Goal: Share content

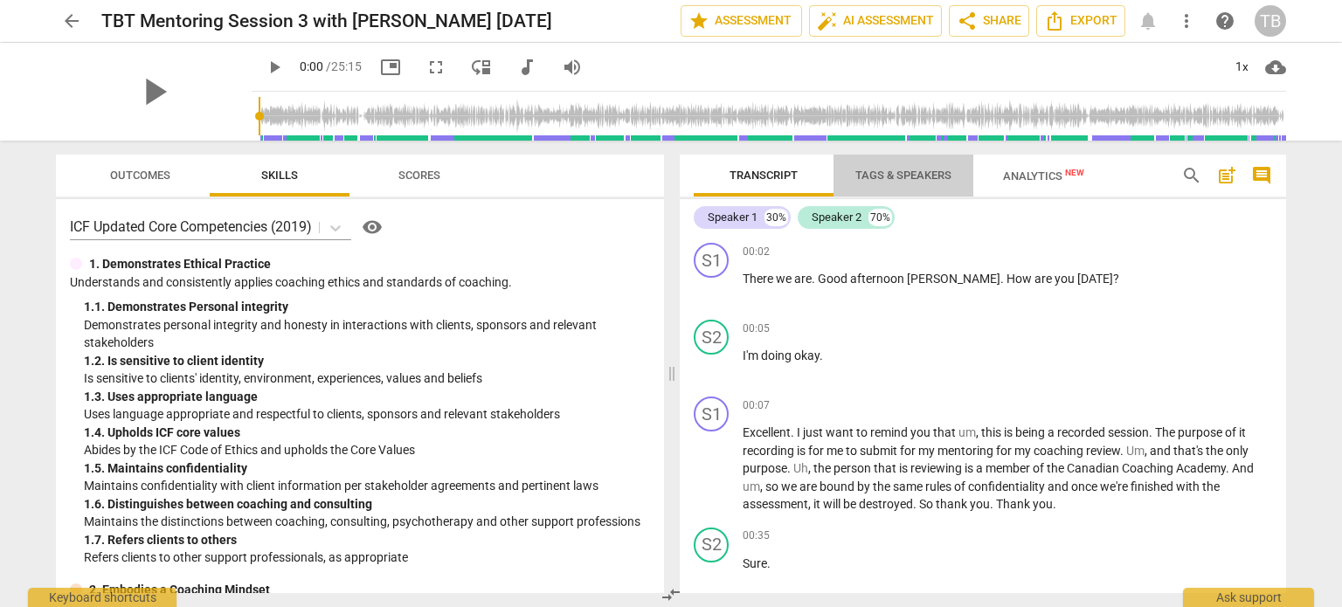
click at [894, 181] on span "Tags & Speakers" at bounding box center [903, 175] width 96 height 13
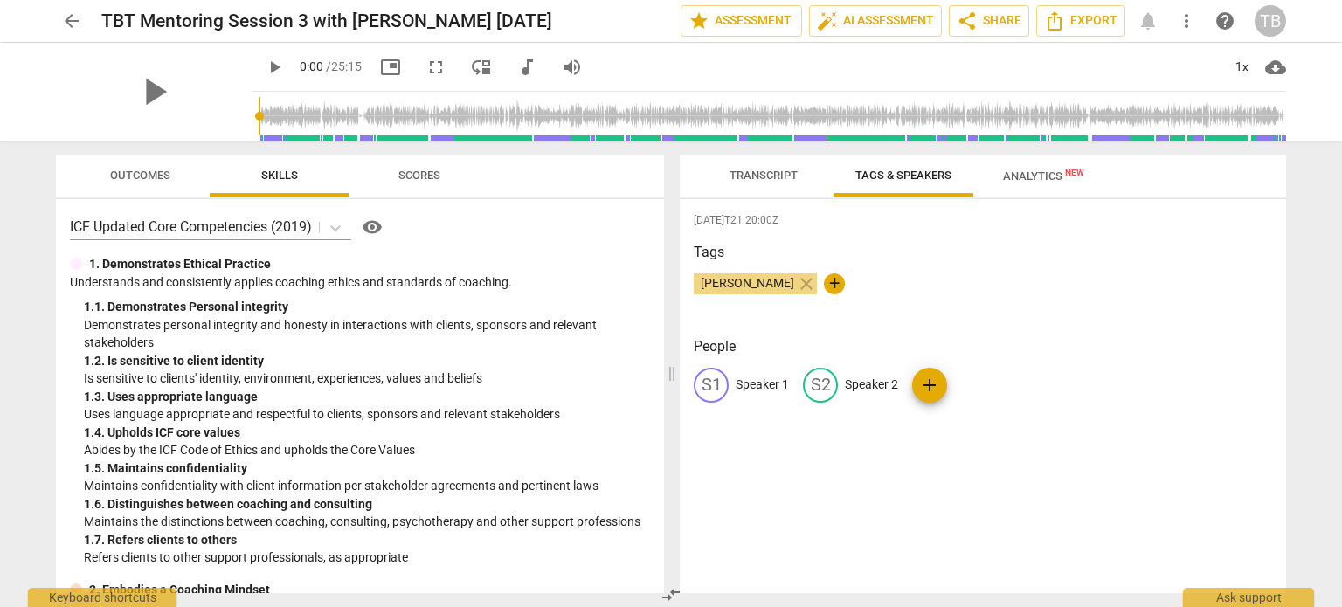
click at [705, 390] on div "S1" at bounding box center [711, 385] width 35 height 35
type input "TBT"
click at [1033, 394] on span "add" at bounding box center [1043, 385] width 21 height 21
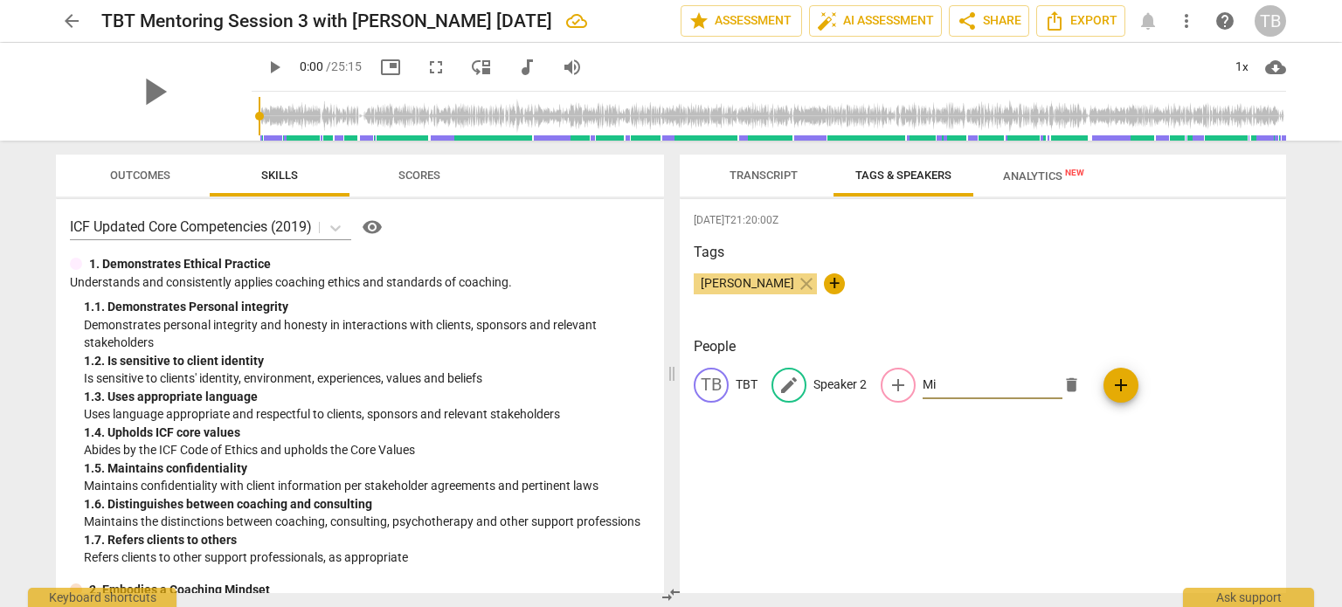
type input "M"
click at [1062, 388] on span "delete" at bounding box center [1071, 385] width 18 height 18
click at [790, 379] on span "edit" at bounding box center [789, 385] width 21 height 21
type input "[PERSON_NAME]"
click at [1056, 176] on span "Analytics New" at bounding box center [1043, 176] width 81 height 13
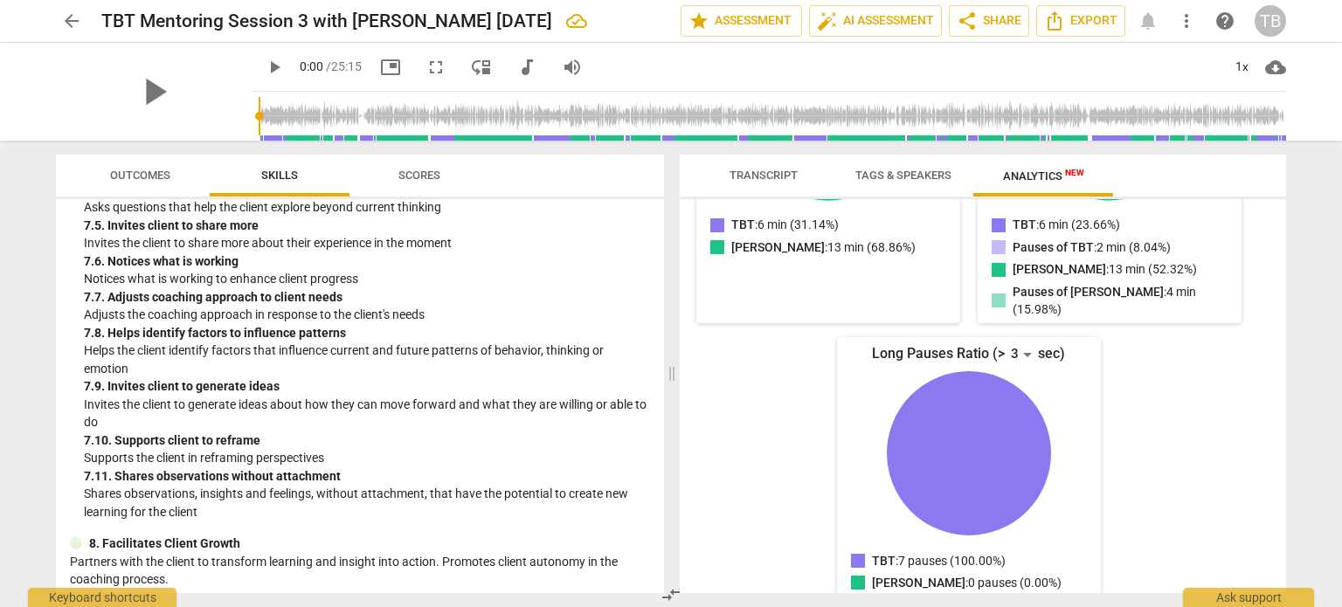
scroll to position [2820, 0]
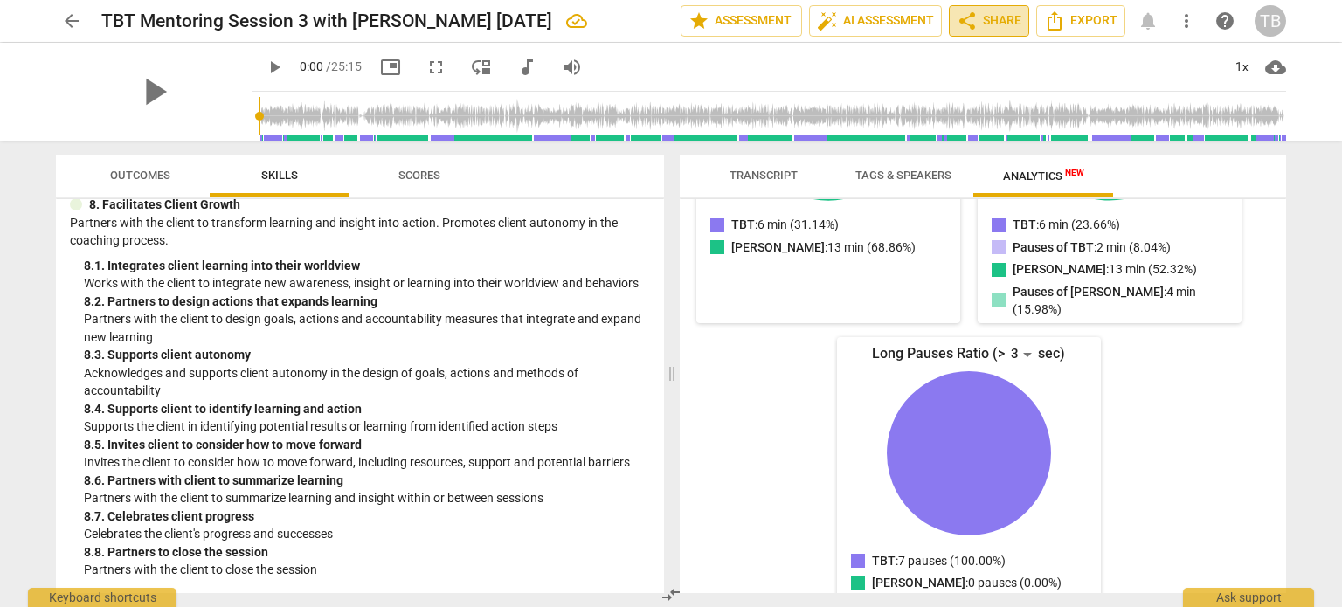
click at [989, 27] on span "share Share" at bounding box center [989, 20] width 65 height 21
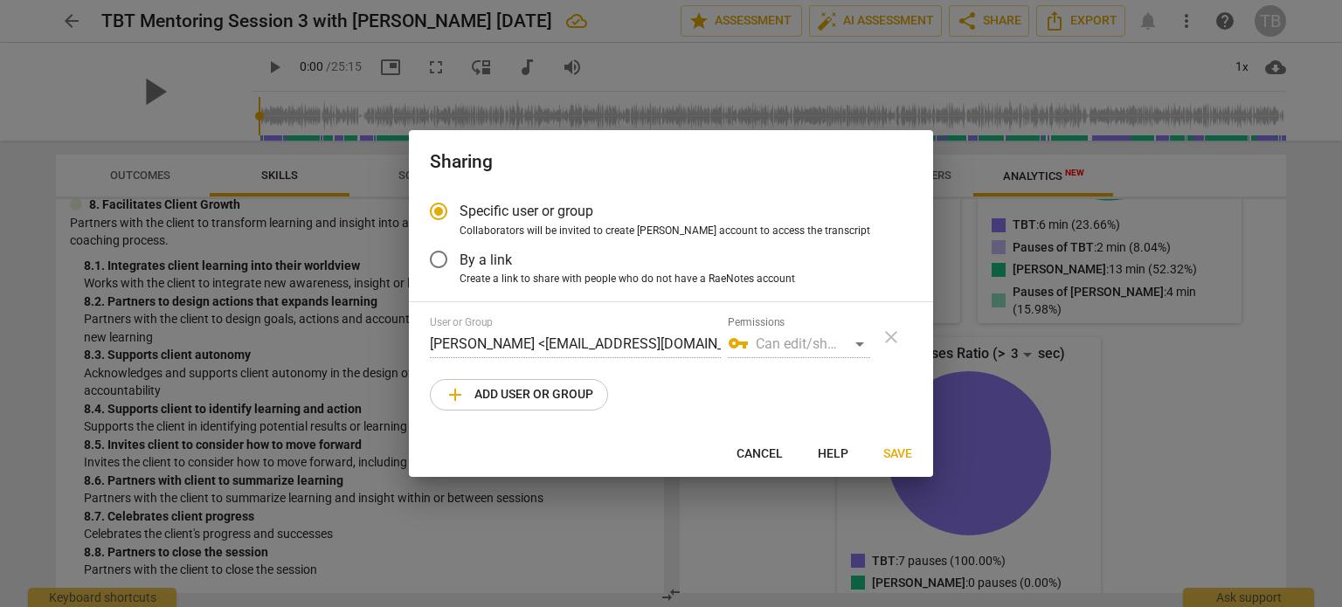
radio input "false"
click at [440, 261] on input "By a link" at bounding box center [439, 260] width 42 height 42
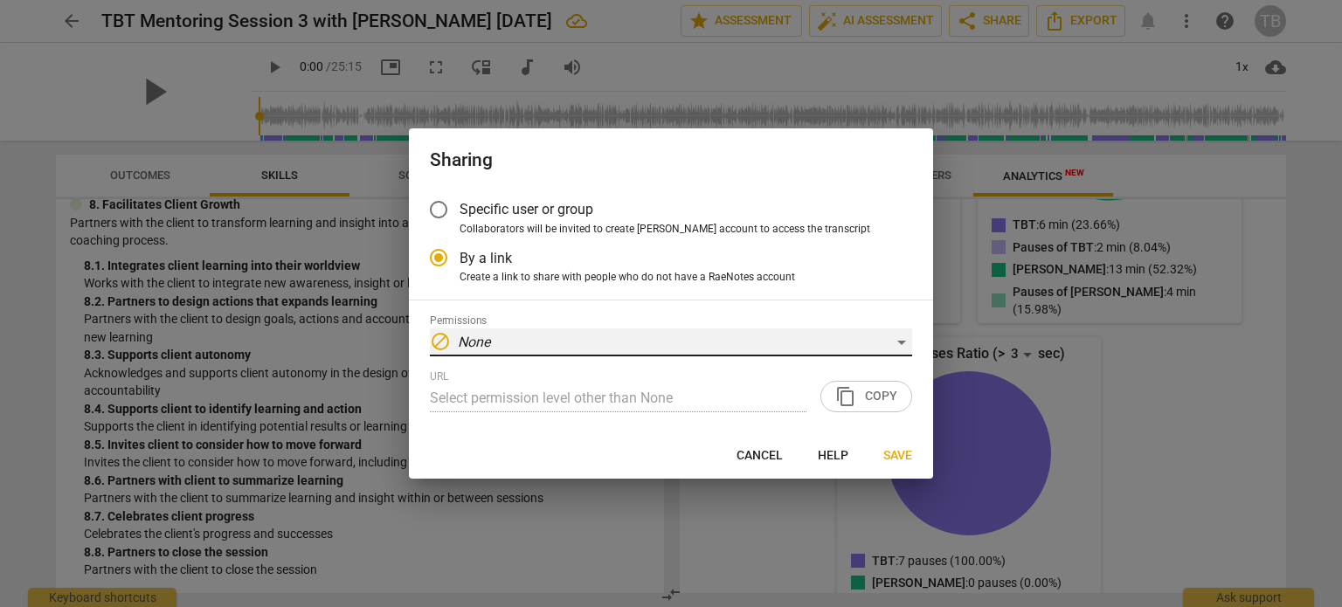
click at [897, 342] on div "block None" at bounding box center [671, 343] width 482 height 28
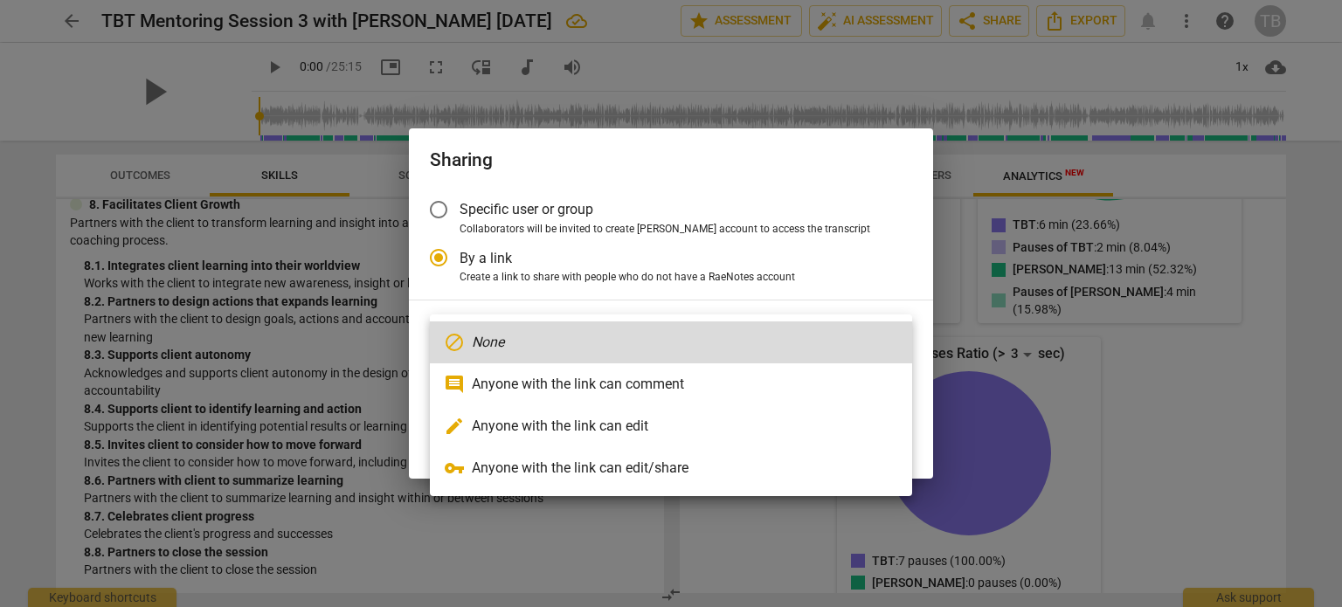
click at [768, 429] on li "edit Anyone with the link can edit" at bounding box center [671, 426] width 482 height 42
radio input "false"
type input "[URL][DOMAIN_NAME]"
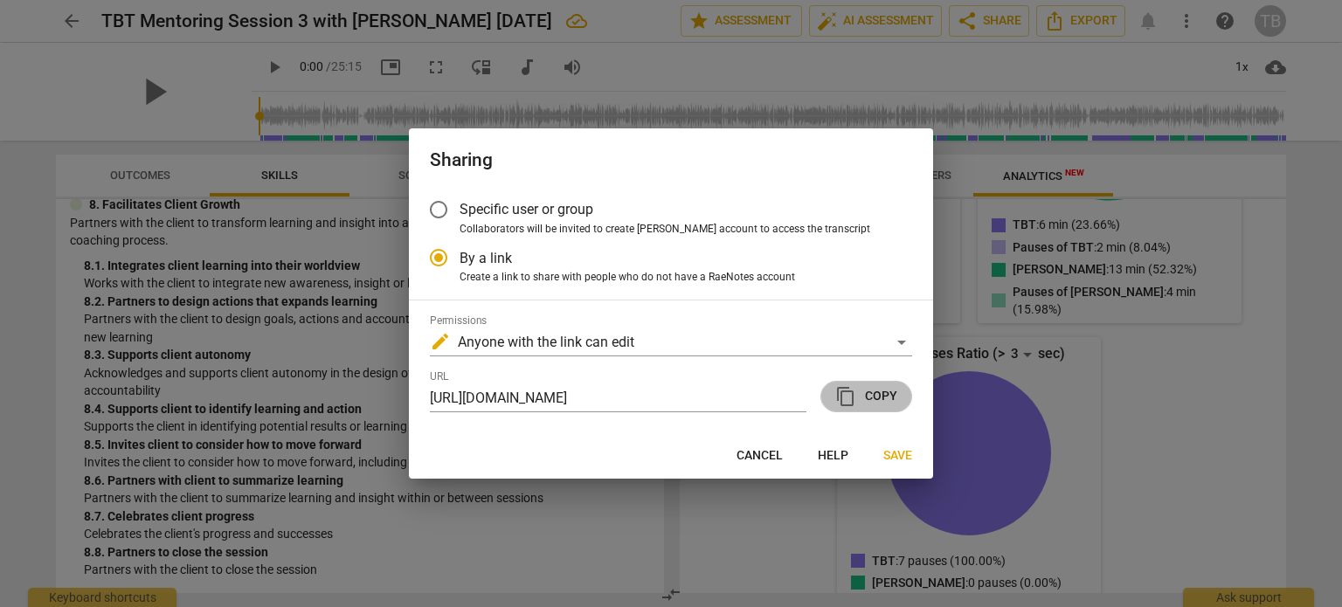
click at [857, 402] on span "content_copy Copy" at bounding box center [866, 396] width 62 height 21
click at [893, 453] on span "Save" at bounding box center [897, 455] width 29 height 17
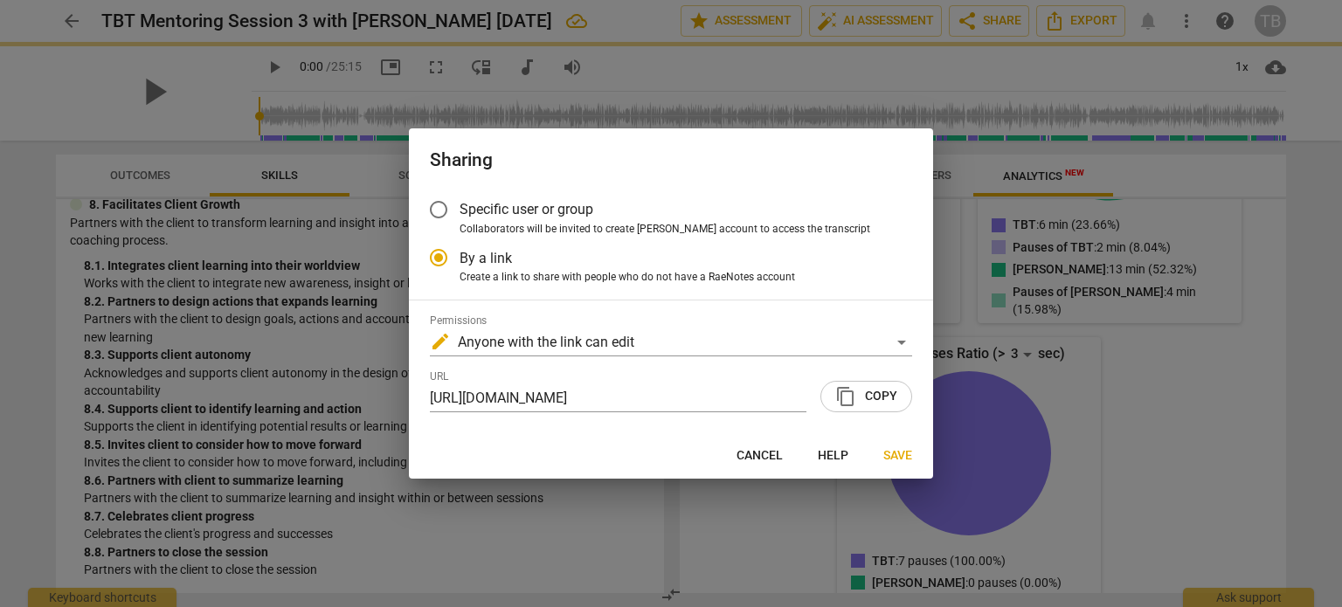
radio input "false"
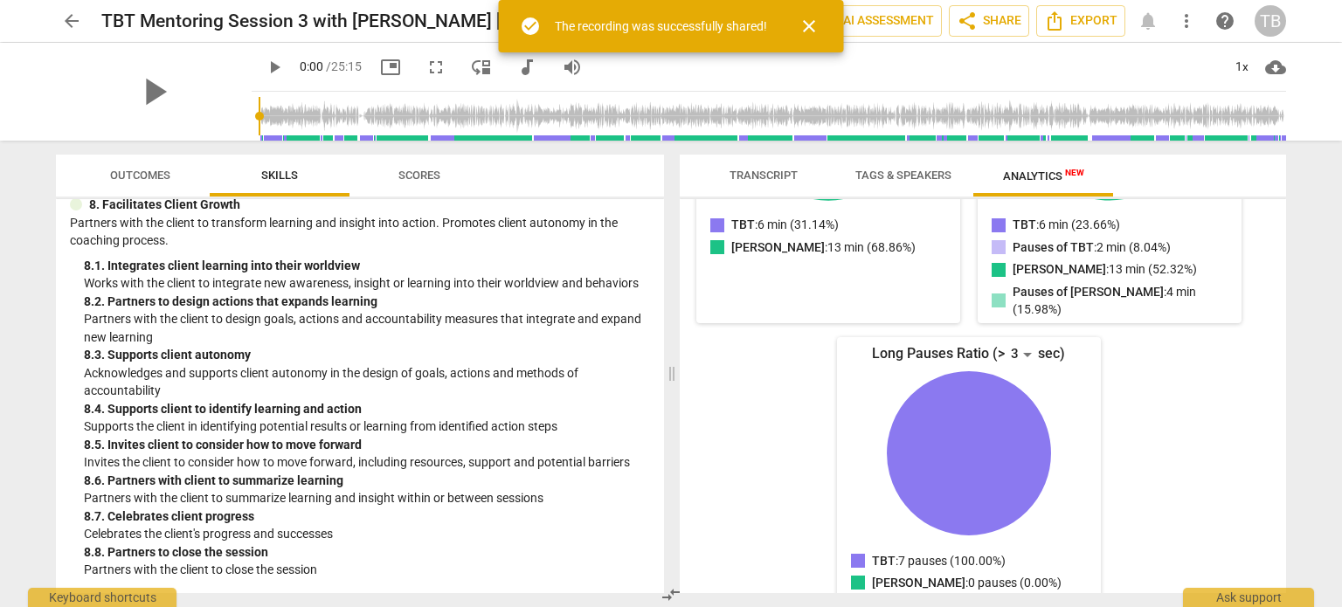
click at [81, 27] on span "arrow_back" at bounding box center [71, 20] width 21 height 21
